Goal: Transaction & Acquisition: Purchase product/service

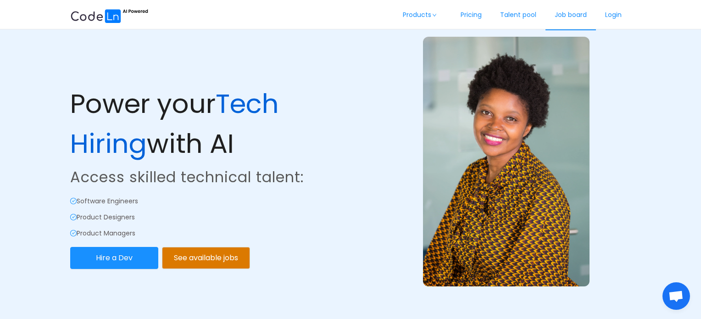
click at [567, 17] on link "Job board" at bounding box center [570, 15] width 50 height 30
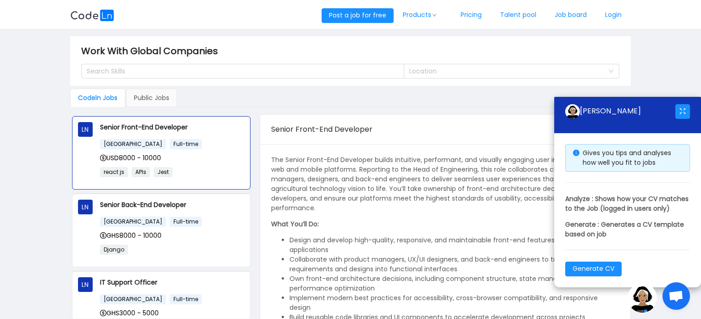
click at [642, 297] on img at bounding box center [641, 297] width 29 height 29
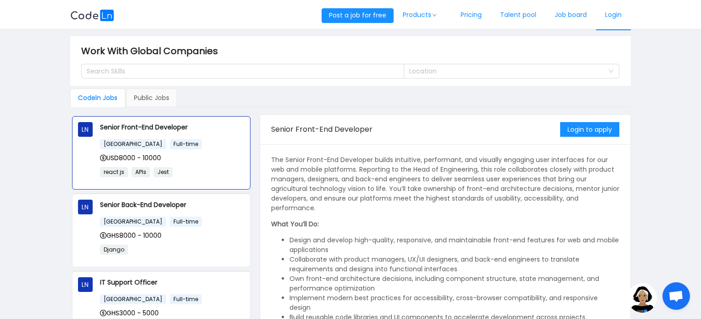
click at [613, 12] on link "Login" at bounding box center [613, 15] width 35 height 30
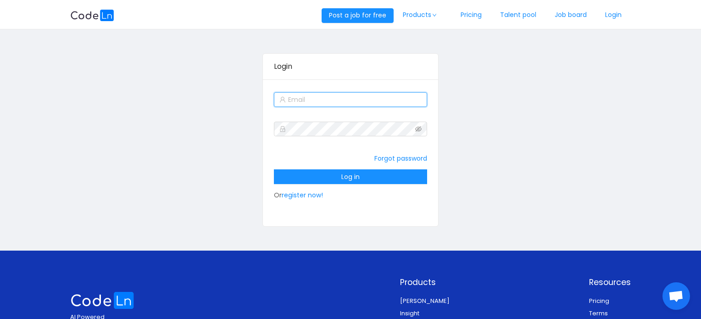
click at [300, 97] on input "text" at bounding box center [350, 99] width 153 height 15
type input "[EMAIL_ADDRESS][DOMAIN_NAME]"
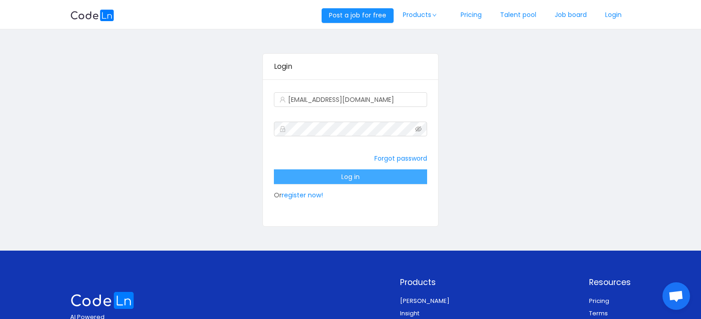
click at [346, 175] on button "Log in" at bounding box center [350, 176] width 153 height 15
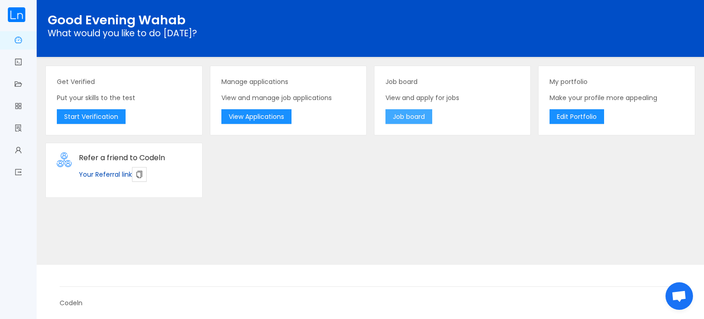
click at [417, 117] on button "Job board" at bounding box center [409, 116] width 47 height 15
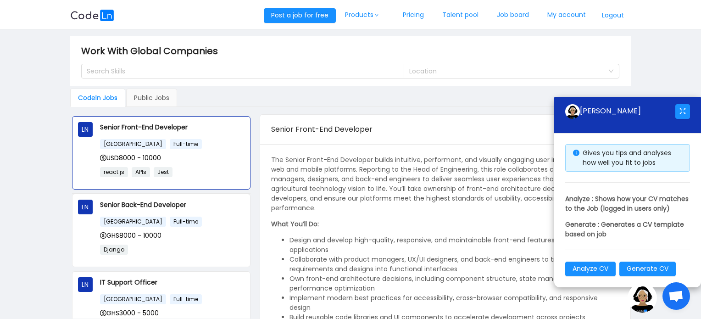
click at [642, 299] on img at bounding box center [641, 297] width 29 height 29
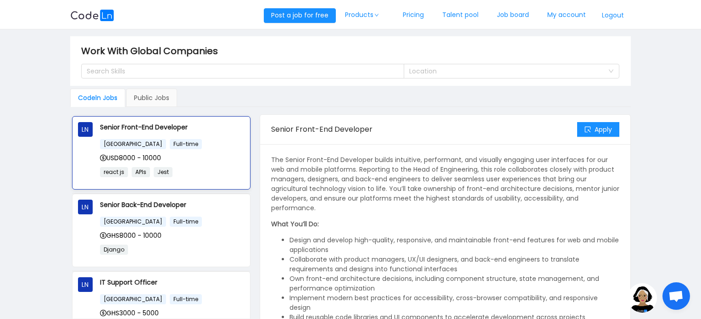
click at [195, 156] on div "USD8000 - 10000" at bounding box center [172, 158] width 144 height 10
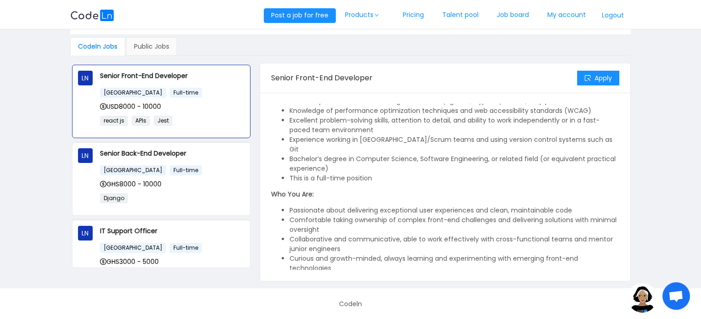
scroll to position [51, 0]
click at [189, 181] on div "GHS8000 - 10000" at bounding box center [172, 184] width 144 height 10
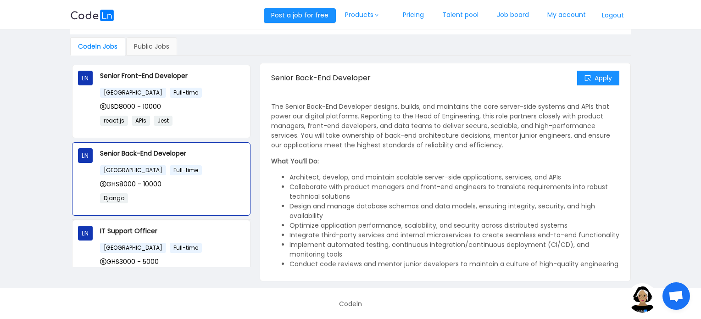
scroll to position [0, 0]
click at [678, 144] on main "Work With Global Companies Search Skills Location Codeln Jobs Public Jobs LN Se…" at bounding box center [350, 133] width 701 height 310
